Goal: Register for event/course

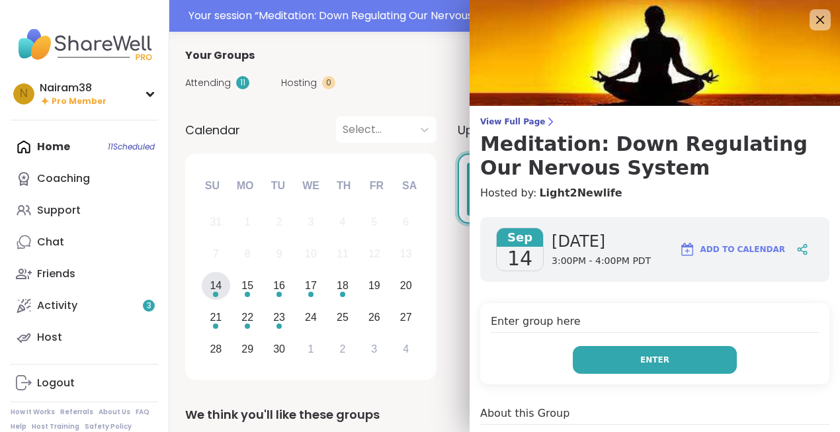
click at [657, 365] on span "Enter" at bounding box center [655, 360] width 29 height 12
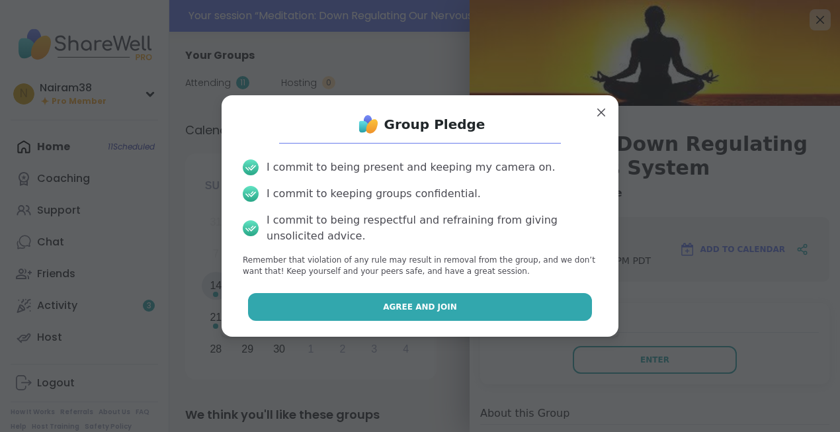
click at [447, 310] on span "Agree and Join" at bounding box center [420, 307] width 74 height 12
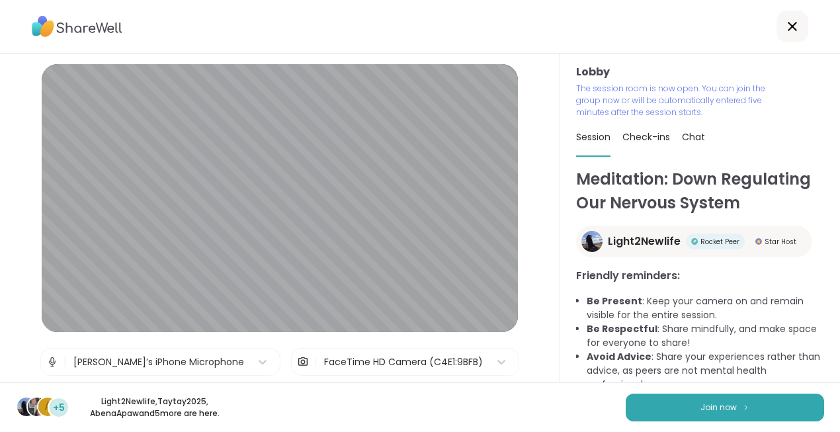
click at [792, 26] on icon at bounding box center [792, 26] width 9 height 9
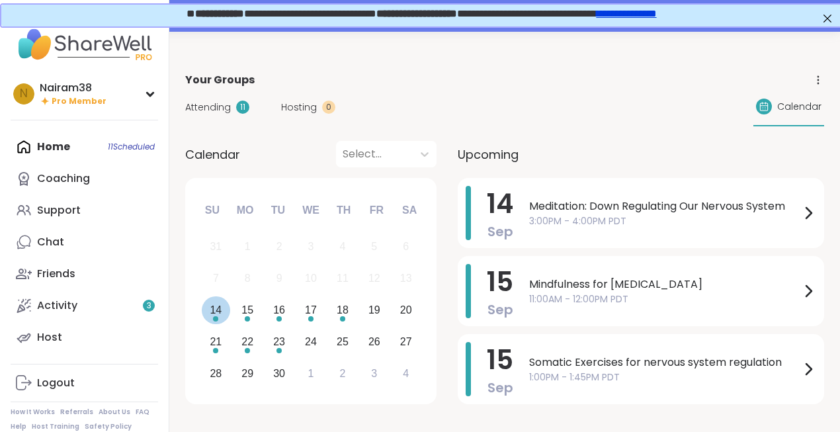
click at [220, 302] on div "14" at bounding box center [216, 310] width 12 height 18
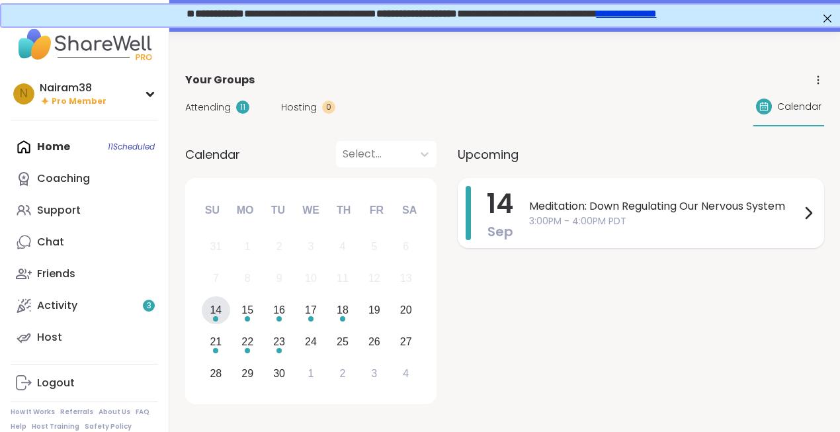
click at [572, 216] on span "3:00PM - 4:00PM PDT" at bounding box center [664, 221] width 271 height 14
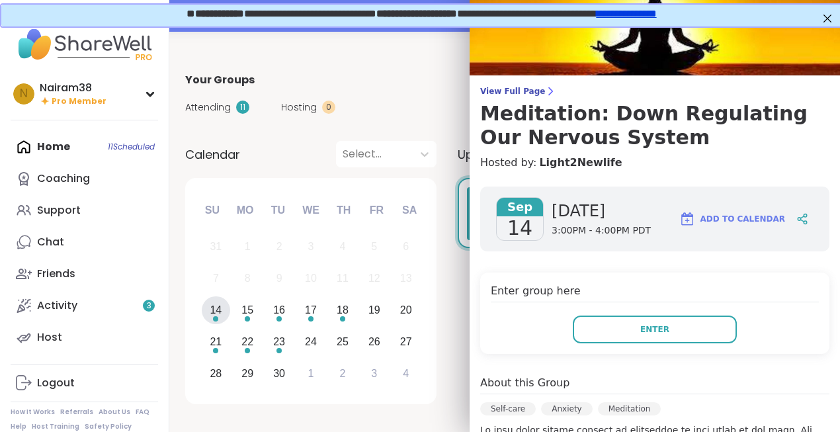
scroll to position [30, 0]
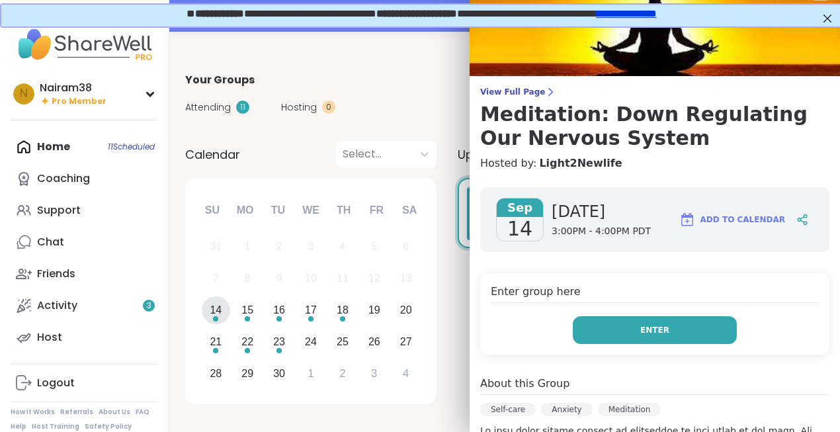
click at [645, 336] on span "Enter" at bounding box center [655, 330] width 29 height 12
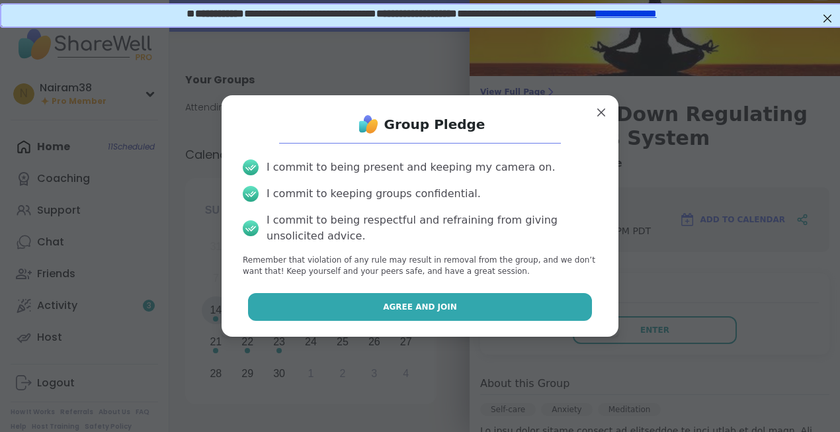
click at [445, 318] on button "Agree and Join" at bounding box center [420, 307] width 345 height 28
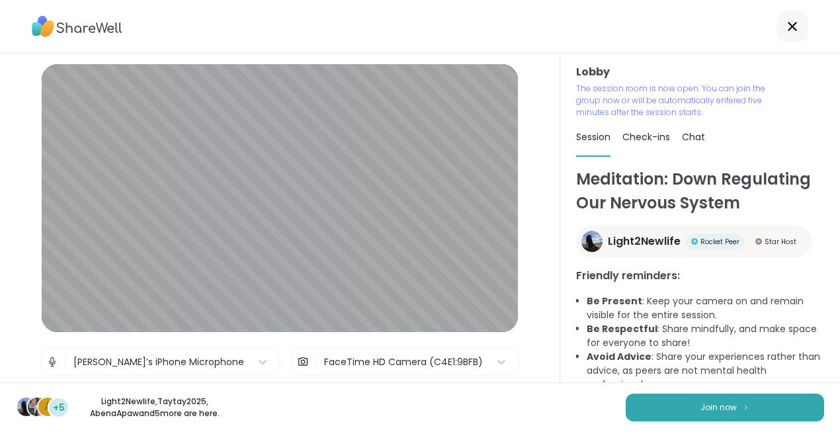
scroll to position [24, 0]
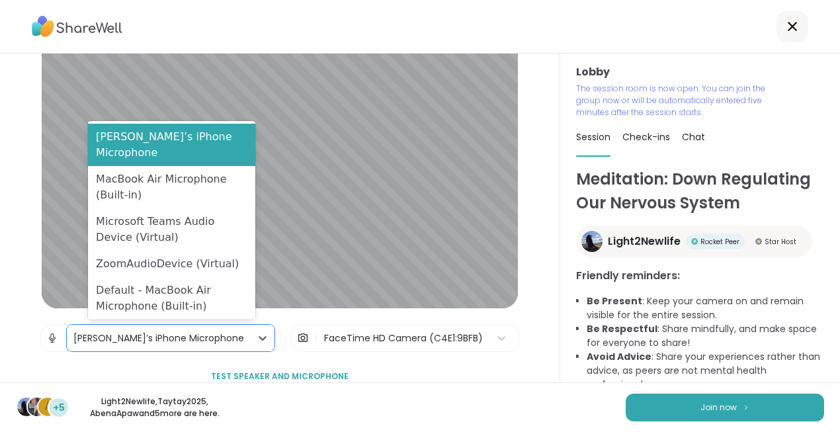
click at [183, 338] on div "Marian’s iPhone Microphone" at bounding box center [158, 339] width 171 height 14
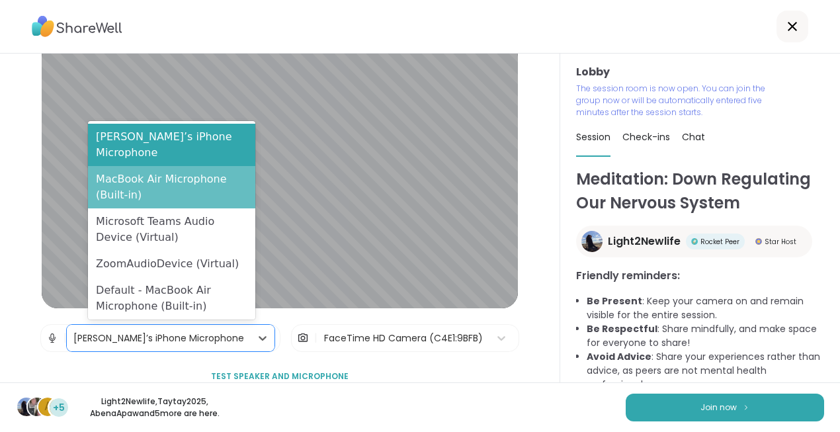
click at [184, 180] on div "MacBook Air Microphone (Built-in)" at bounding box center [171, 187] width 167 height 42
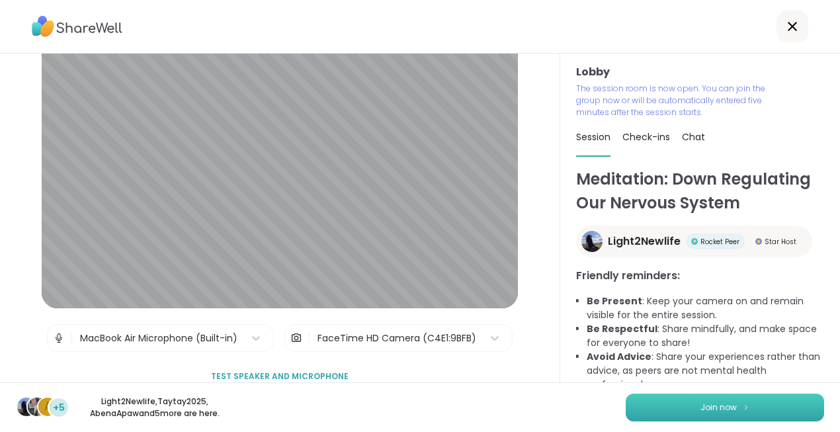
click at [713, 410] on span "Join now" at bounding box center [719, 408] width 36 height 12
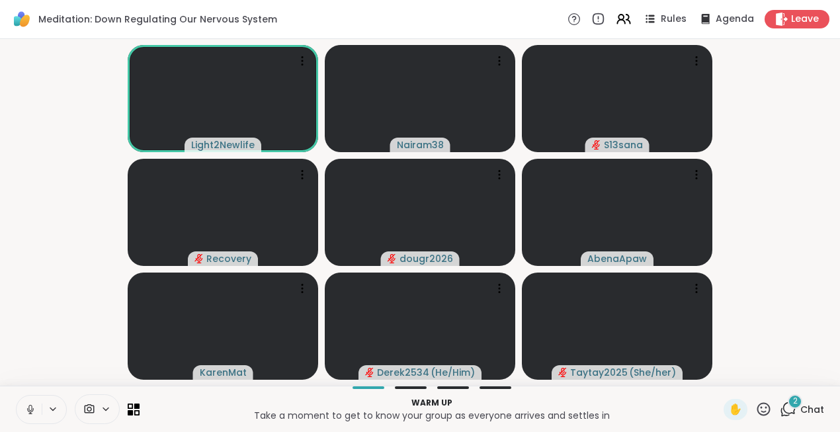
click at [789, 407] on icon at bounding box center [788, 409] width 17 height 17
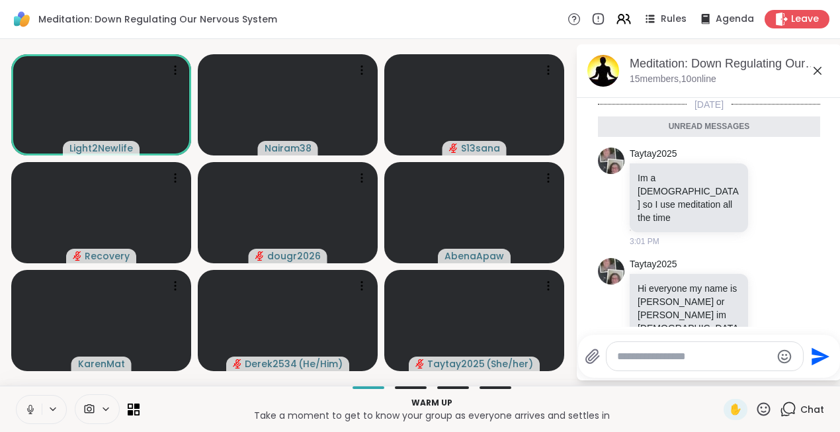
scroll to position [128, 0]
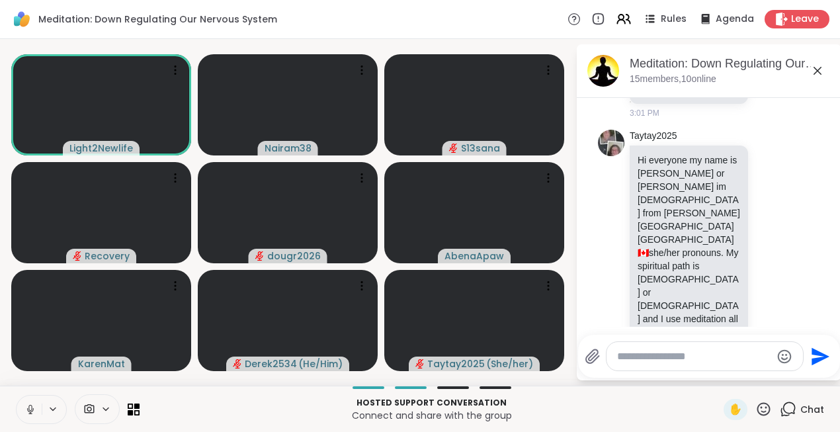
click at [32, 409] on icon at bounding box center [30, 410] width 7 height 4
click at [805, 19] on span "Leave" at bounding box center [806, 20] width 29 height 14
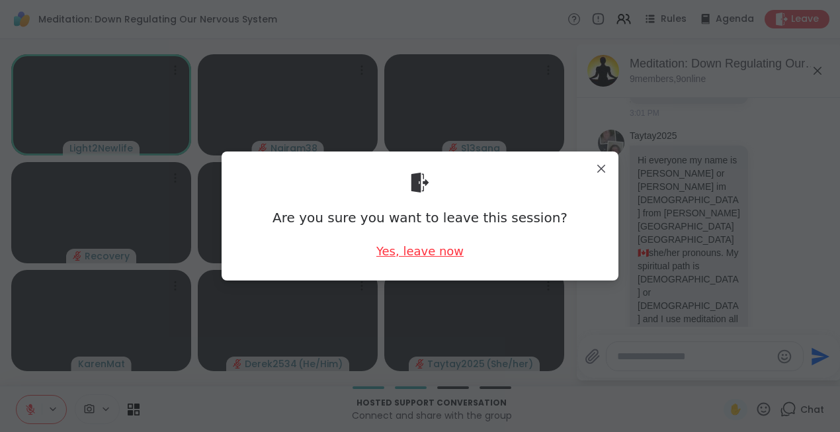
click at [440, 250] on div "Yes, leave now" at bounding box center [420, 251] width 87 height 17
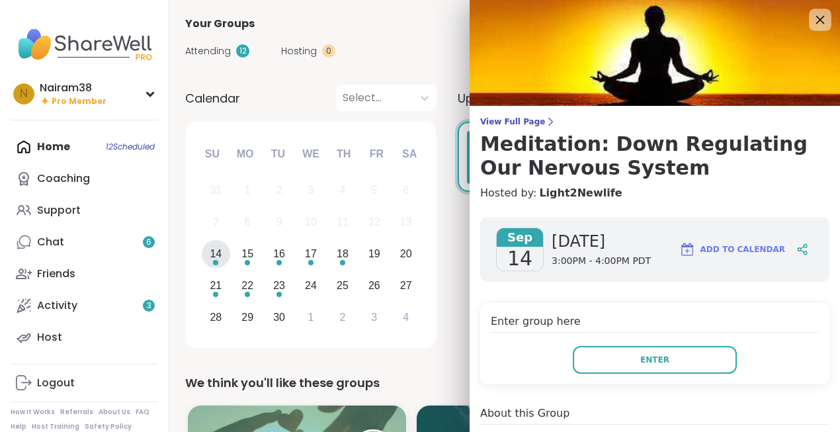
click at [819, 19] on icon at bounding box center [821, 20] width 9 height 9
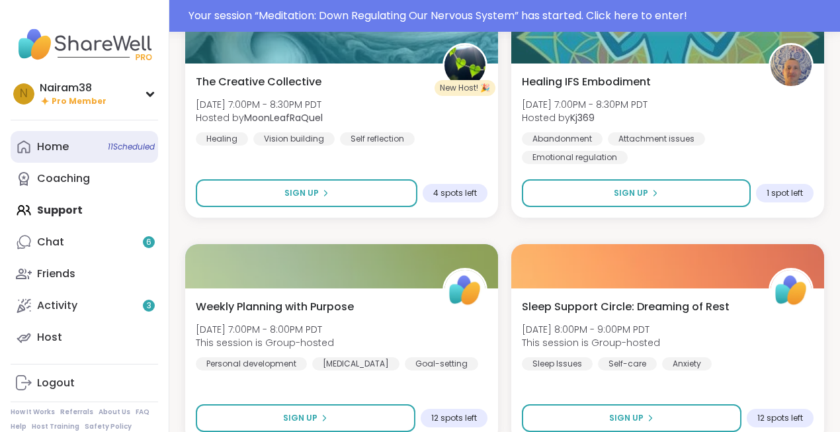
click at [77, 150] on link "Home 11 Scheduled" at bounding box center [85, 147] width 148 height 32
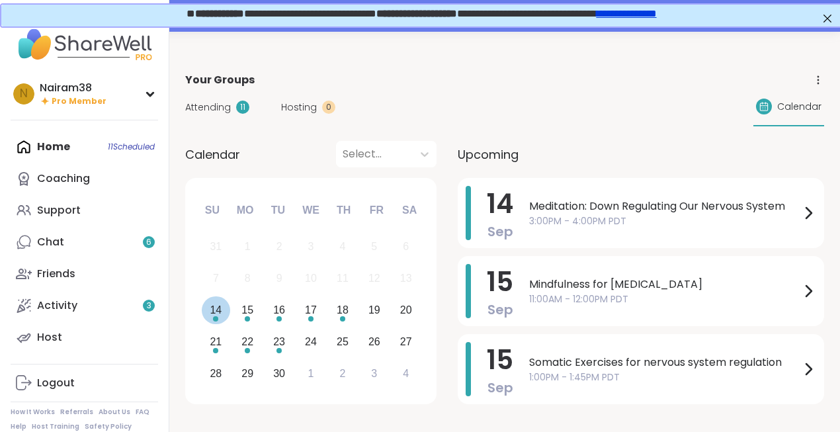
click at [214, 311] on div "14" at bounding box center [216, 310] width 12 height 18
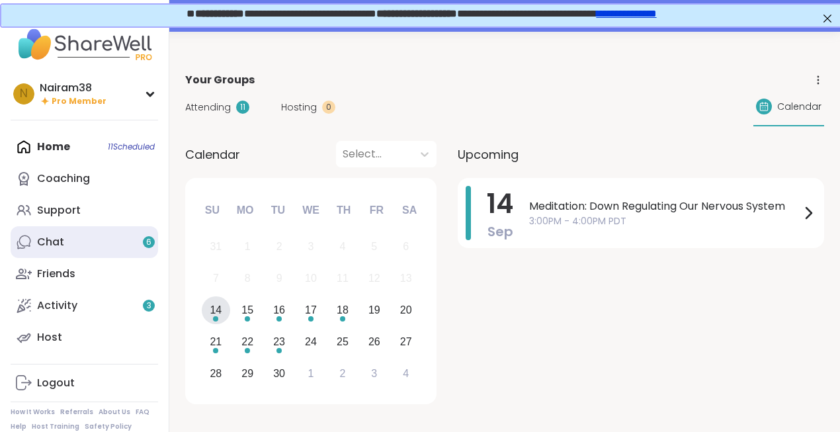
click at [116, 242] on link "Chat 6" at bounding box center [85, 242] width 148 height 32
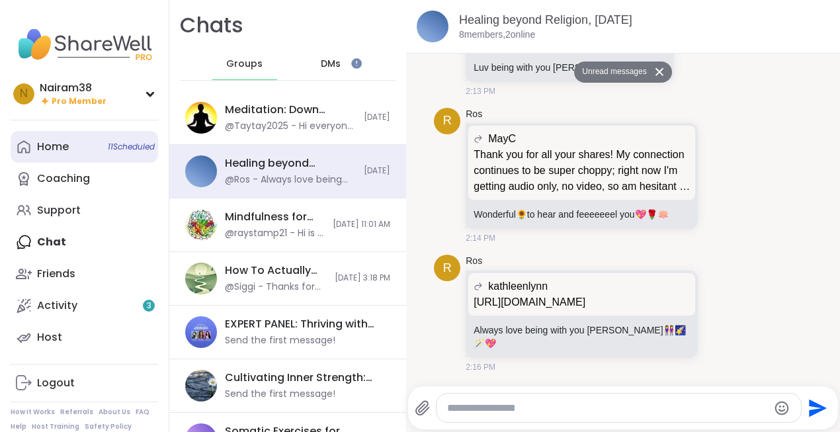
click at [69, 146] on link "Home 11 Scheduled" at bounding box center [85, 147] width 148 height 32
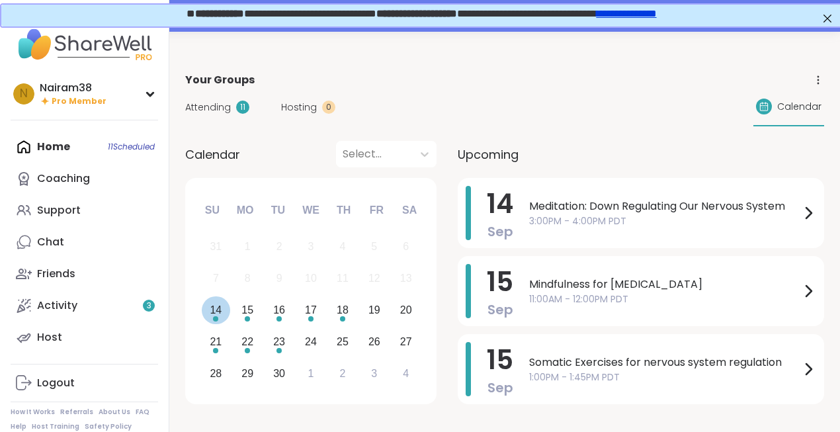
click at [217, 314] on div "14" at bounding box center [216, 310] width 12 height 18
